Goal: Task Accomplishment & Management: Use online tool/utility

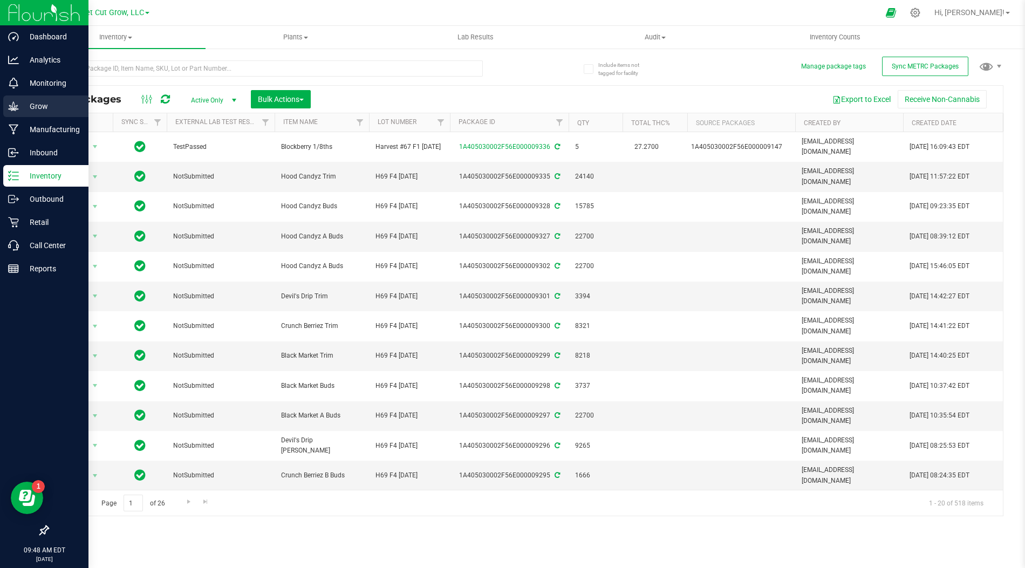
click at [45, 111] on p "Grow" at bounding box center [51, 106] width 65 height 13
click at [18, 107] on icon at bounding box center [13, 106] width 11 height 11
click at [19, 107] on p "Grow" at bounding box center [51, 106] width 65 height 13
click at [14, 108] on icon at bounding box center [13, 106] width 11 height 11
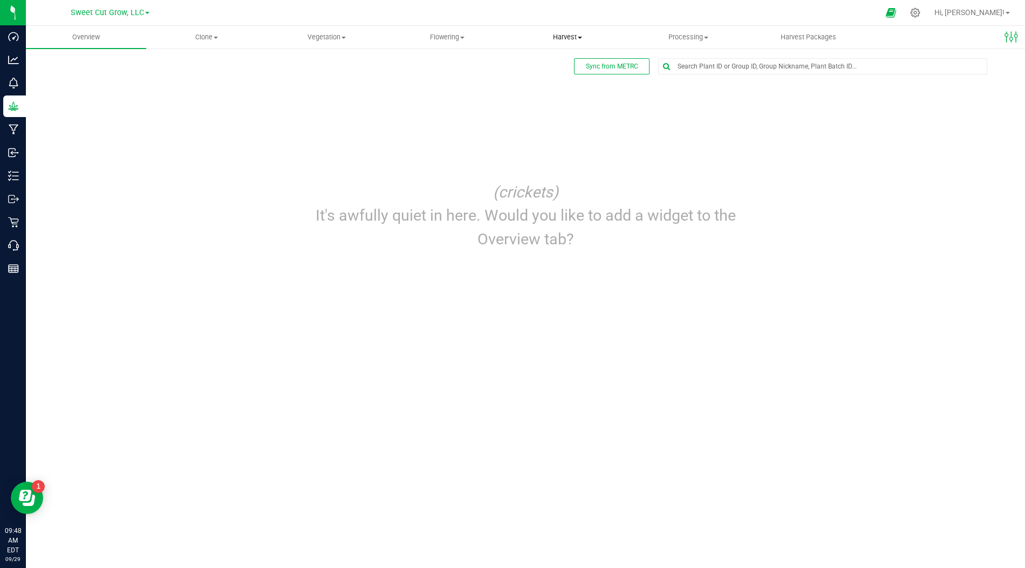
click at [574, 31] on uib-tab-heading "Harvest Harvests Harvested plants" at bounding box center [567, 37] width 119 height 22
click at [684, 40] on span "Processing" at bounding box center [688, 37] width 119 height 10
click at [687, 77] on span "Processing harvests" at bounding box center [678, 77] width 100 height 9
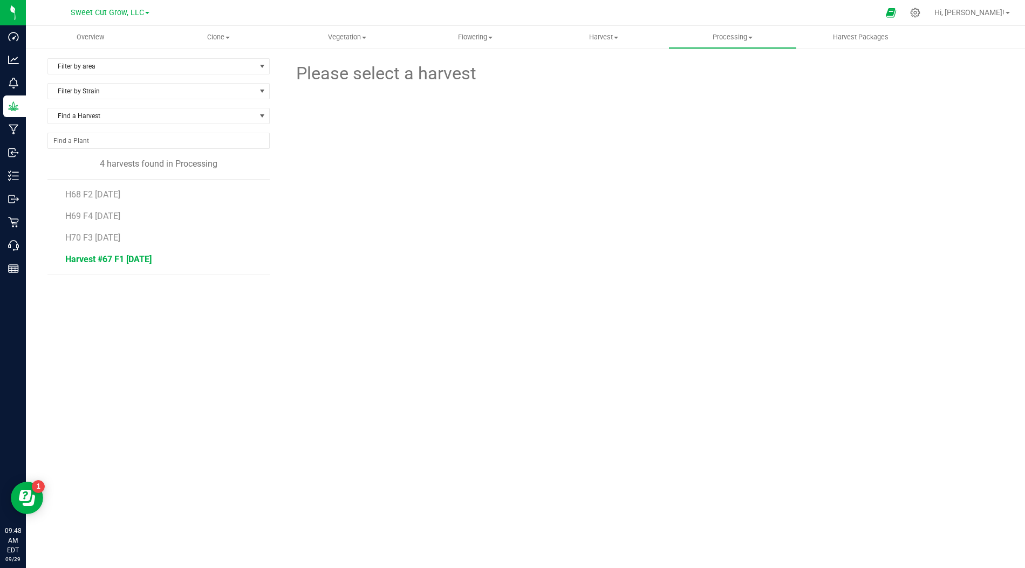
click at [121, 261] on span "Harvest #67 F1 [DATE]" at bounding box center [108, 259] width 86 height 10
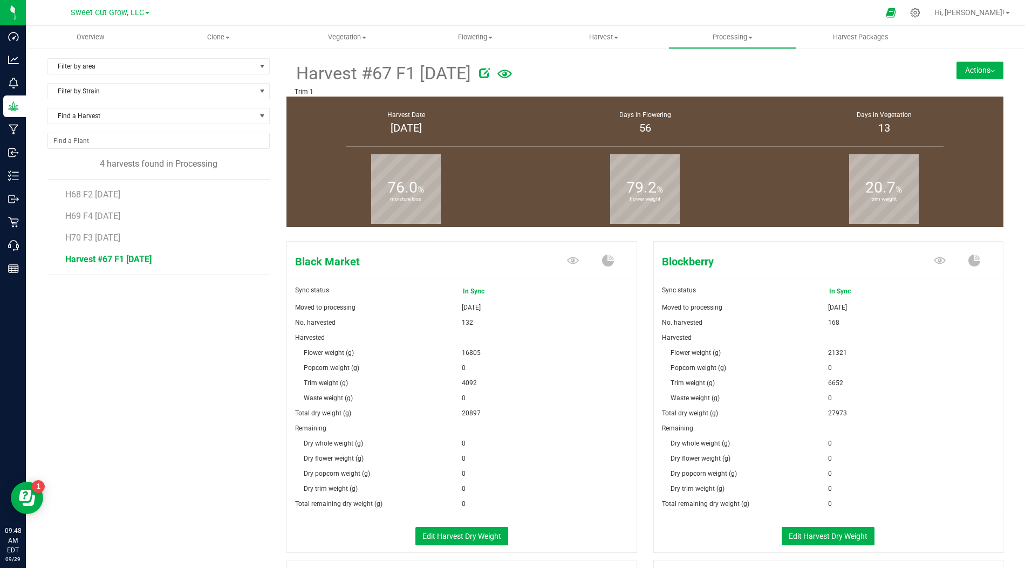
click at [990, 66] on button "Actions" at bounding box center [980, 70] width 47 height 17
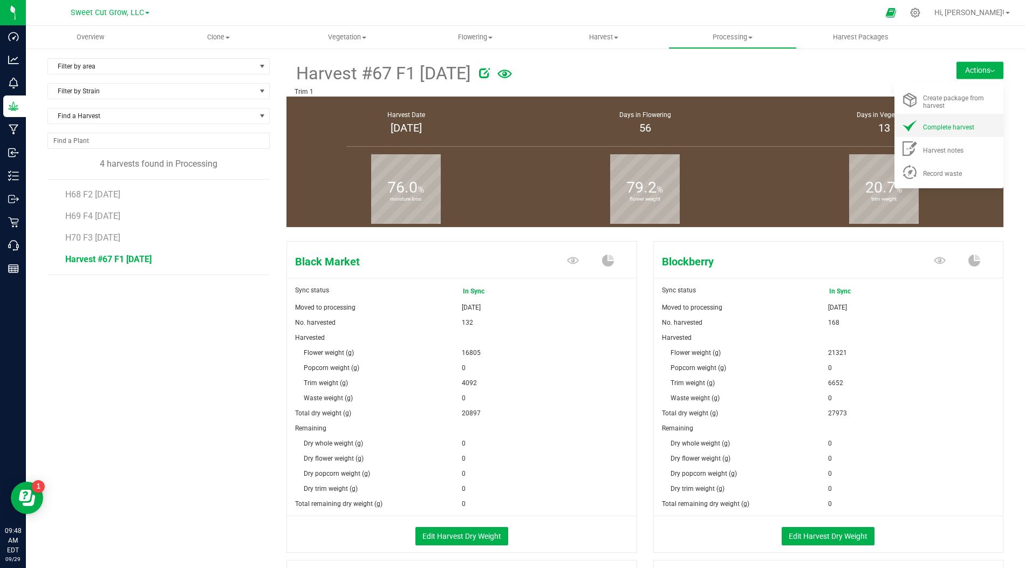
click at [941, 135] on li "Complete harvest" at bounding box center [949, 125] width 109 height 23
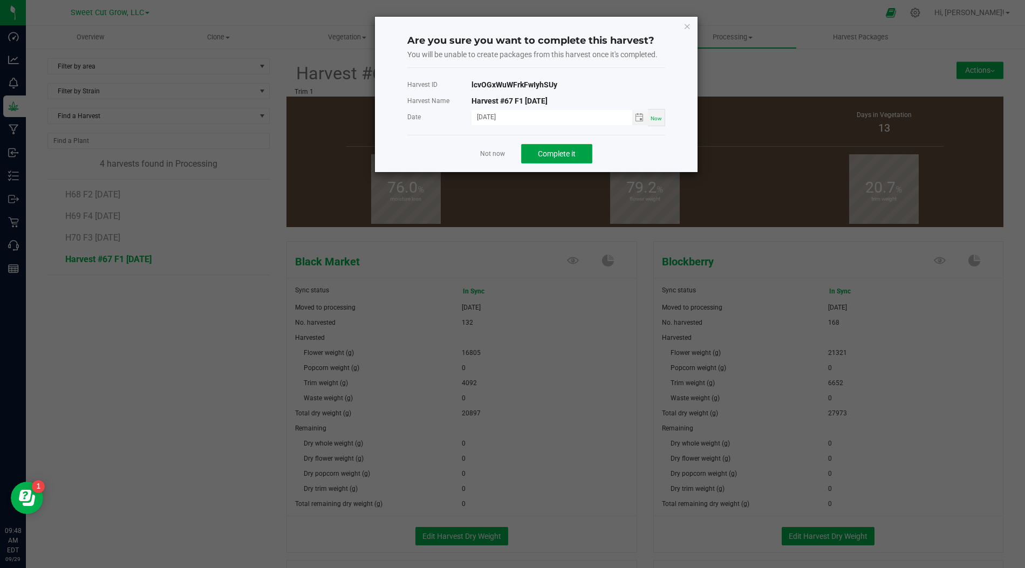
click at [541, 155] on span "Complete it" at bounding box center [557, 153] width 38 height 9
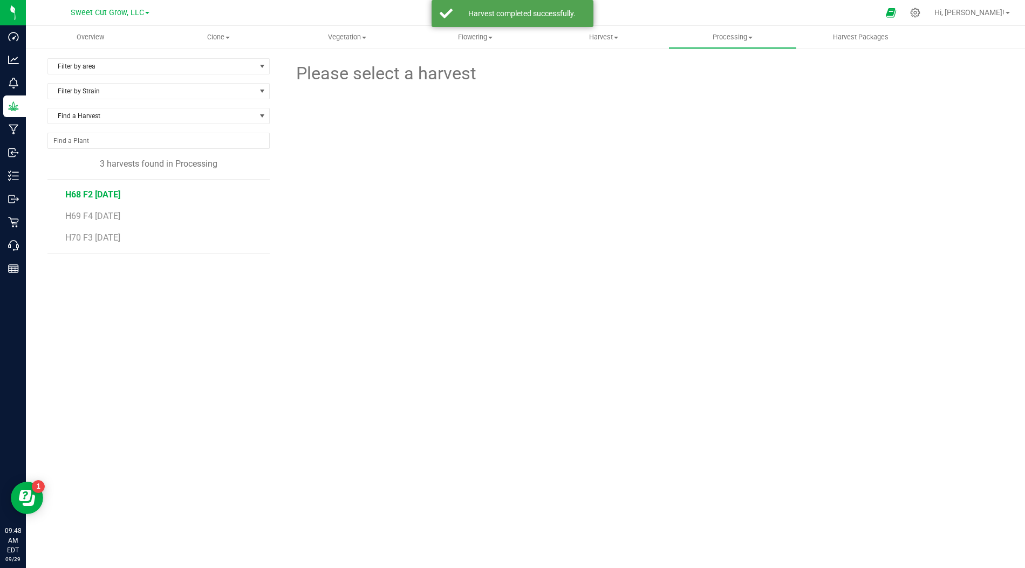
click at [85, 190] on span "H68 F2 [DATE]" at bounding box center [92, 194] width 55 height 10
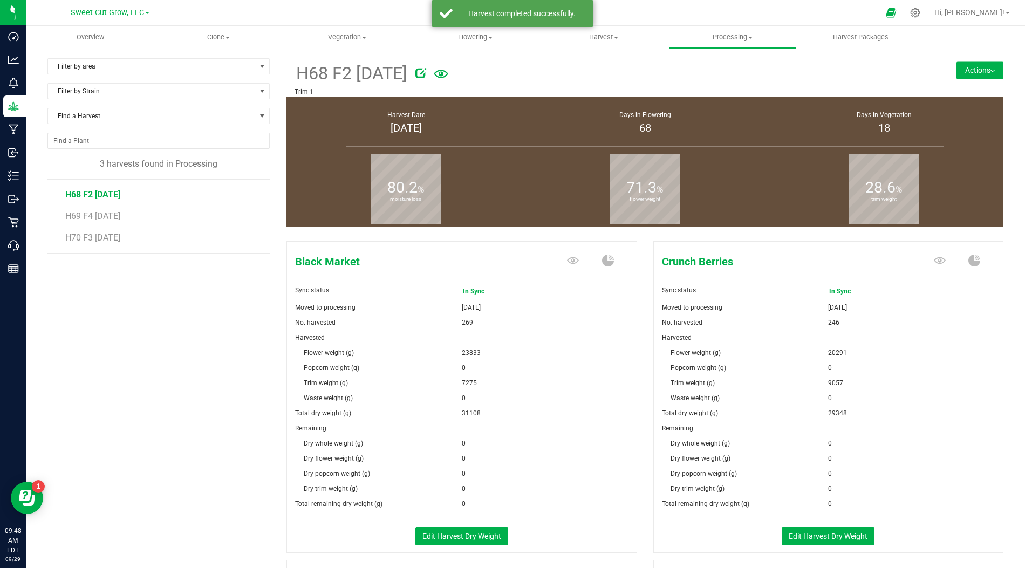
click at [990, 65] on button "Actions" at bounding box center [980, 70] width 47 height 17
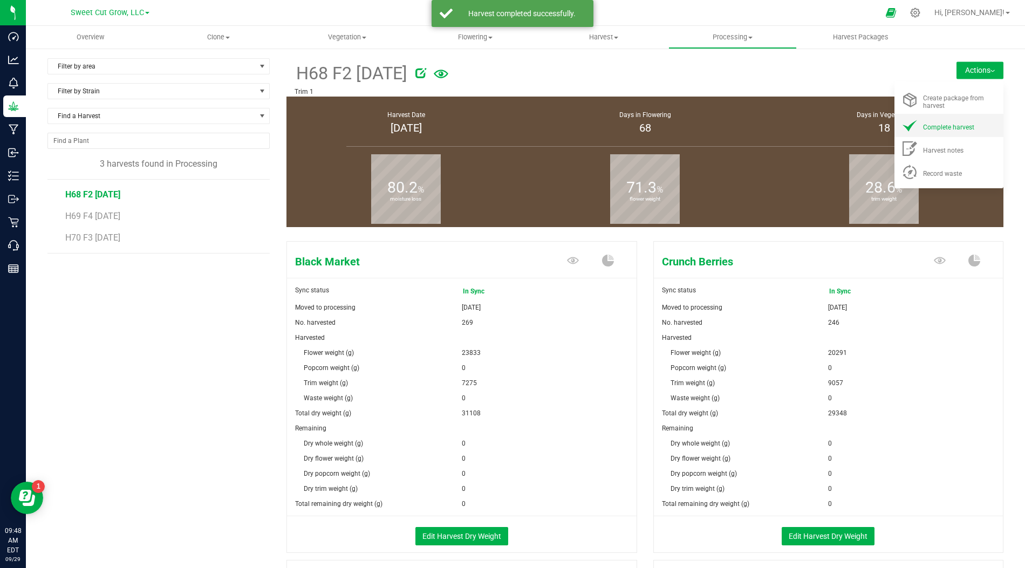
click at [944, 131] on span "Complete harvest" at bounding box center [948, 128] width 51 height 8
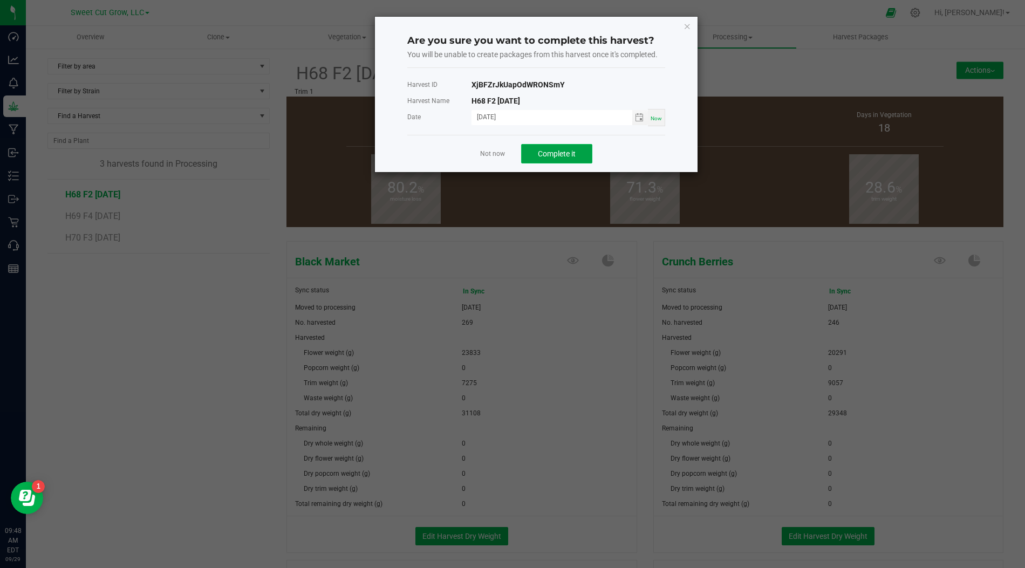
click at [564, 145] on button "Complete it" at bounding box center [556, 153] width 71 height 19
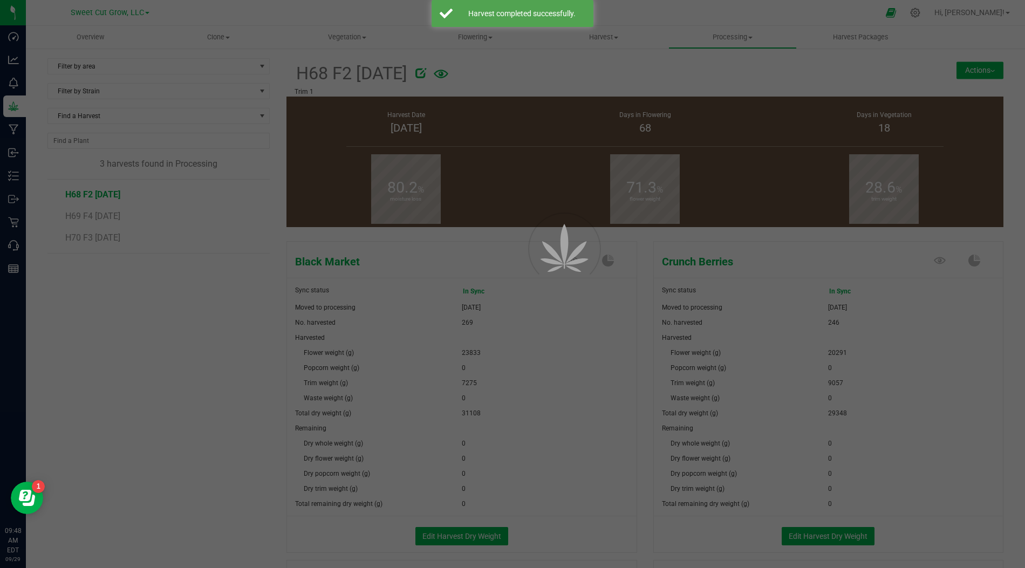
click at [125, 373] on div at bounding box center [512, 284] width 1025 height 568
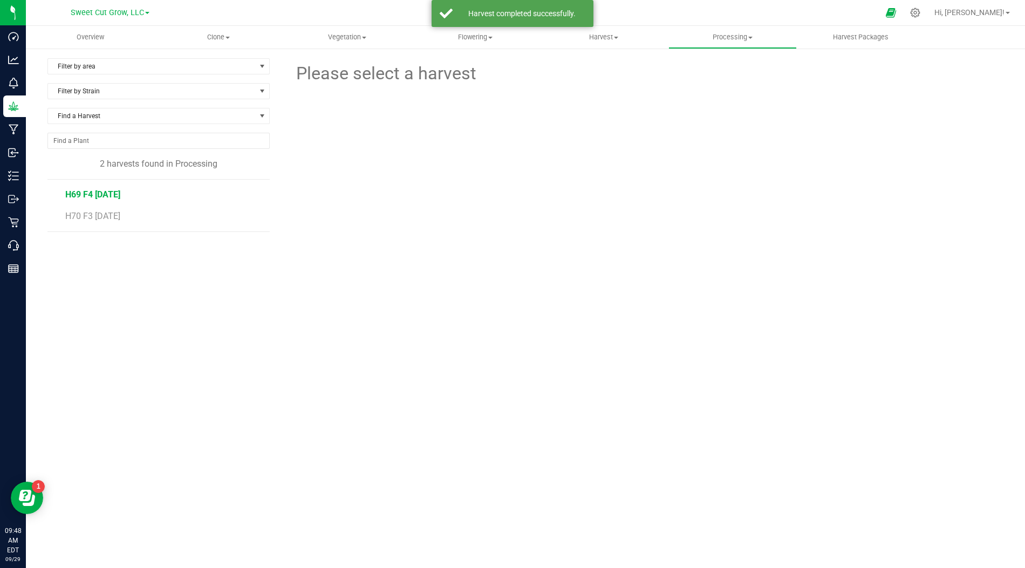
click at [103, 190] on span "H69 F4 [DATE]" at bounding box center [92, 194] width 55 height 10
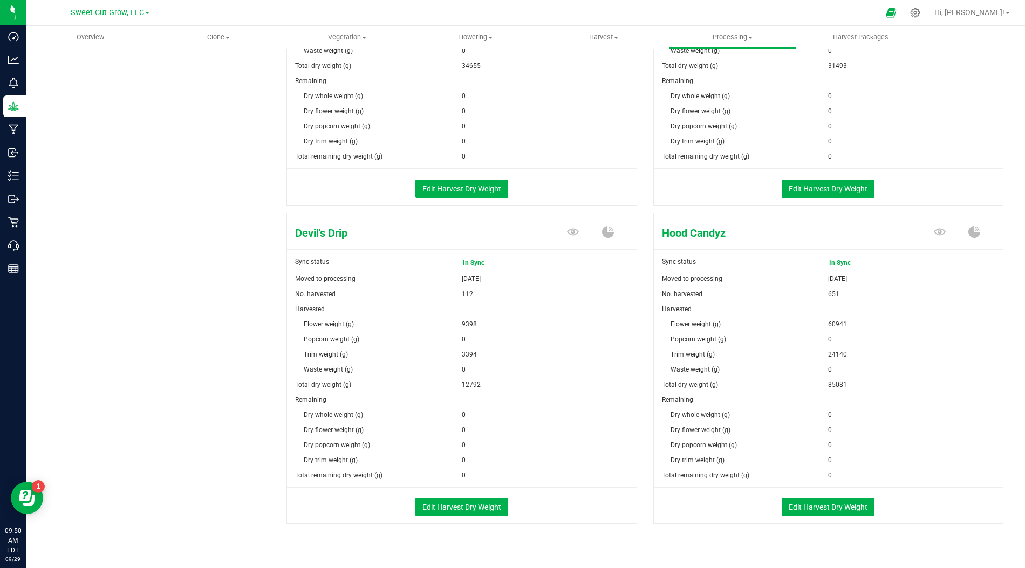
scroll to position [362, 0]
